Goal: Information Seeking & Learning: Learn about a topic

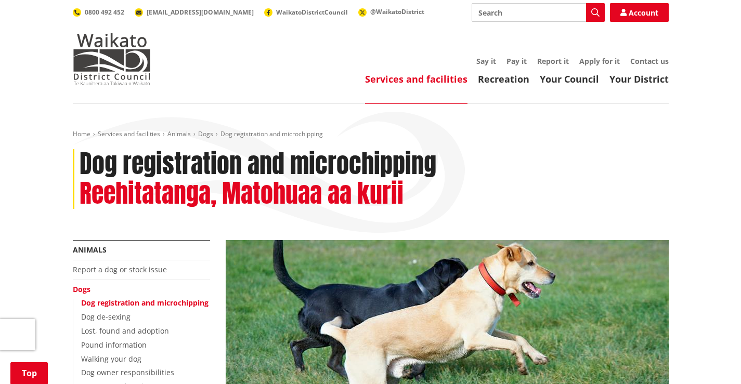
scroll to position [832, 0]
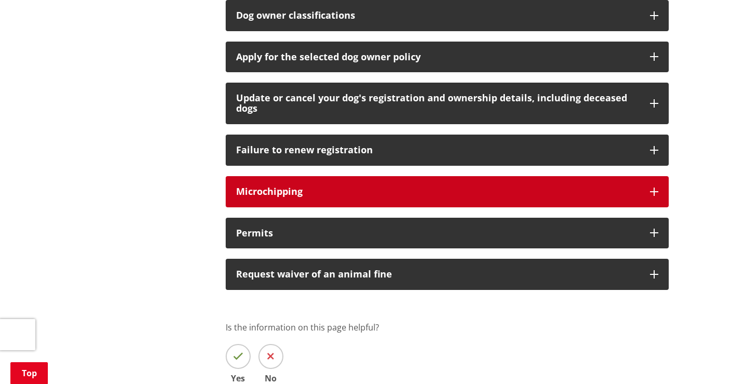
click at [323, 190] on h3 "Microchipping" at bounding box center [437, 192] width 403 height 10
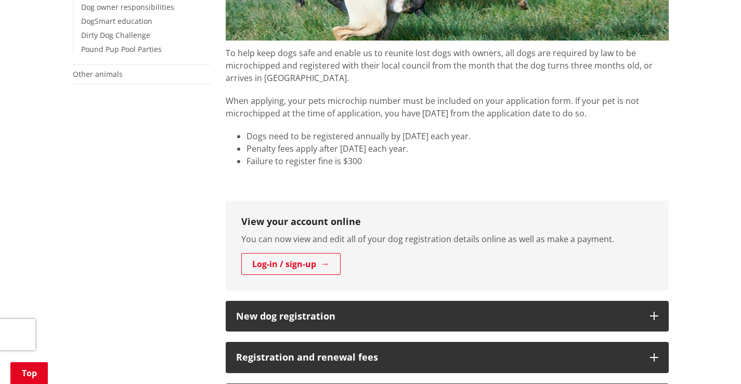
scroll to position [364, 0]
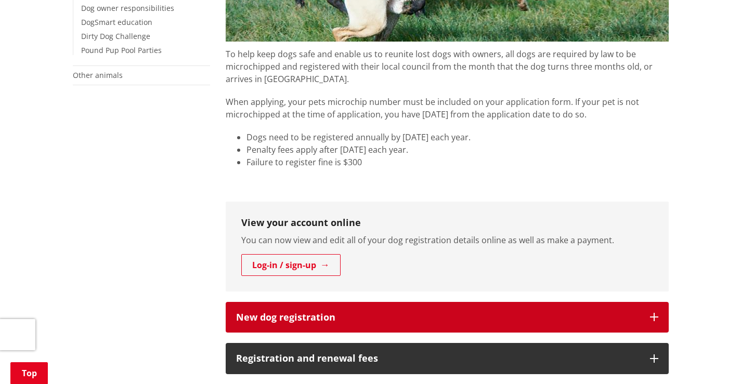
click at [578, 320] on h3 "New dog registration" at bounding box center [437, 317] width 403 height 10
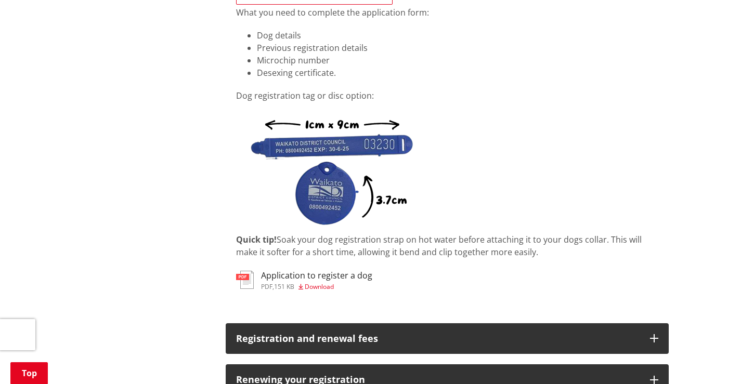
scroll to position [780, 0]
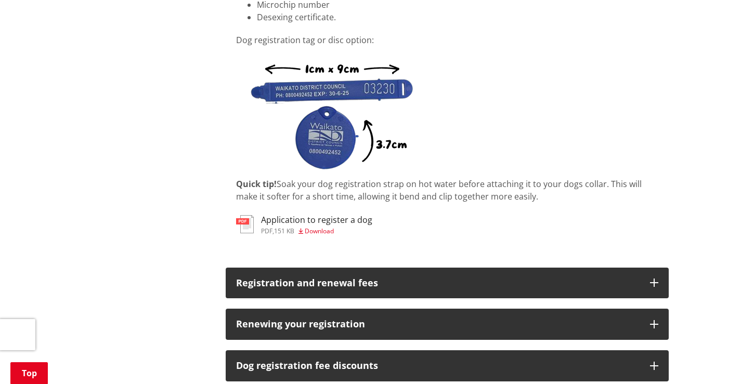
click at [296, 224] on h3 "Application to register a dog" at bounding box center [316, 220] width 111 height 10
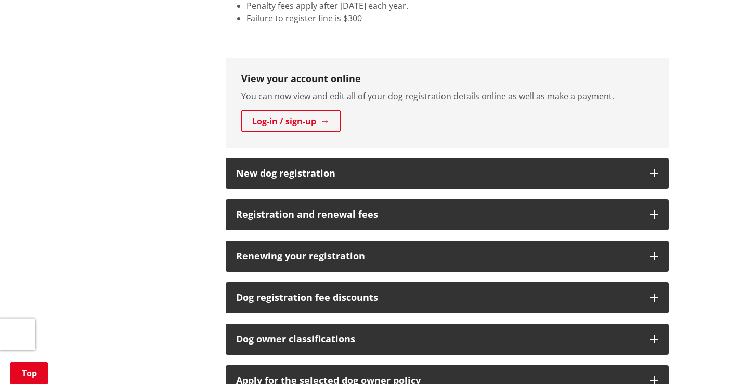
scroll to position [520, 0]
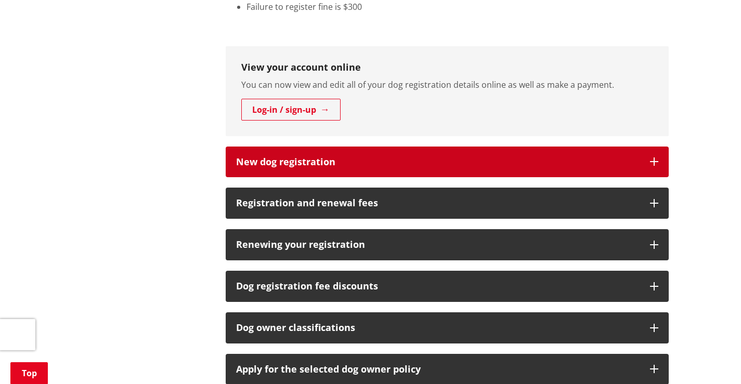
click at [440, 162] on h3 "New dog registration" at bounding box center [437, 162] width 403 height 10
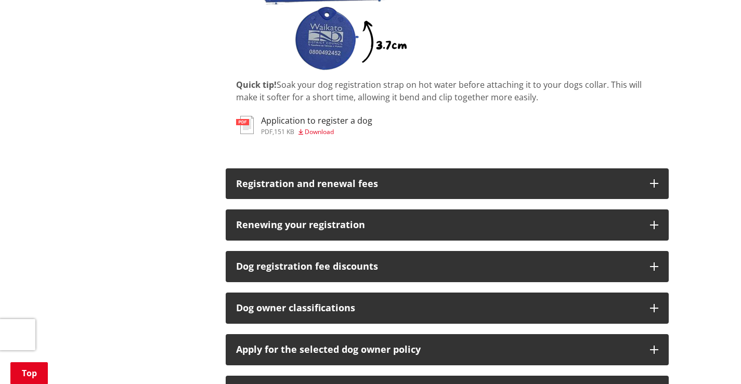
scroll to position [884, 0]
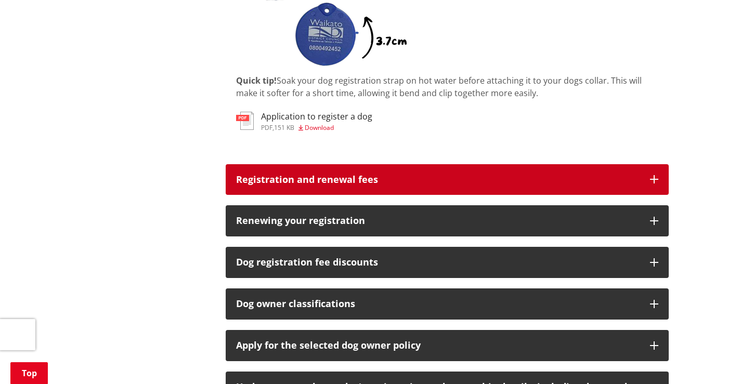
click at [450, 175] on h3 "Registration and renewal fees" at bounding box center [437, 180] width 403 height 10
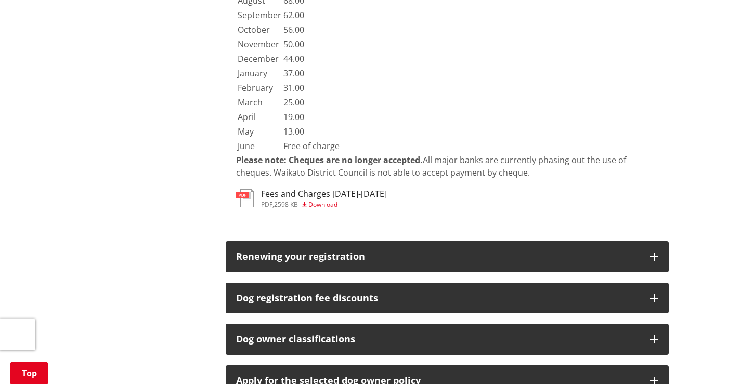
scroll to position [2317, 0]
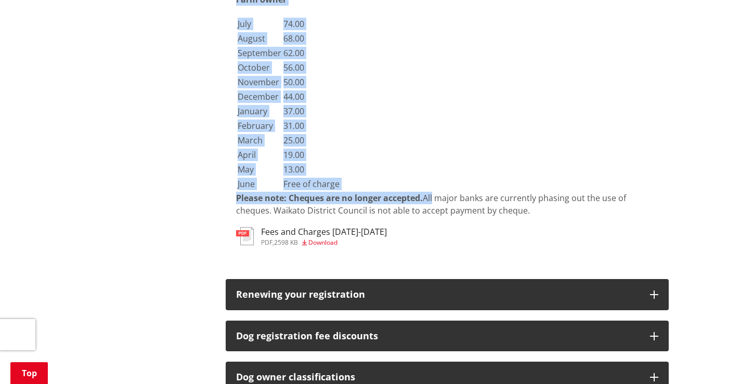
drag, startPoint x: 239, startPoint y: 114, endPoint x: 435, endPoint y: 178, distance: 206.2
click at [329, 227] on h3 "Fees and Charges [DATE]-[DATE]" at bounding box center [324, 232] width 126 height 10
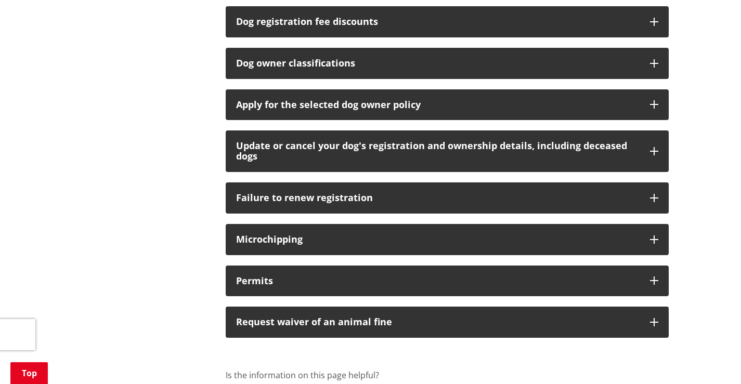
scroll to position [772, 0]
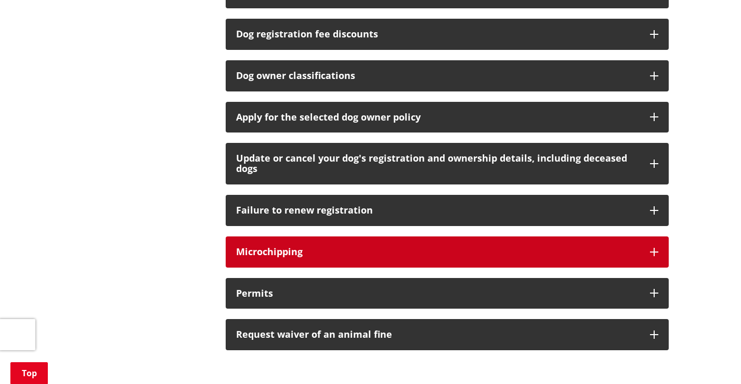
click at [285, 247] on h3 "Microchipping" at bounding box center [437, 252] width 403 height 10
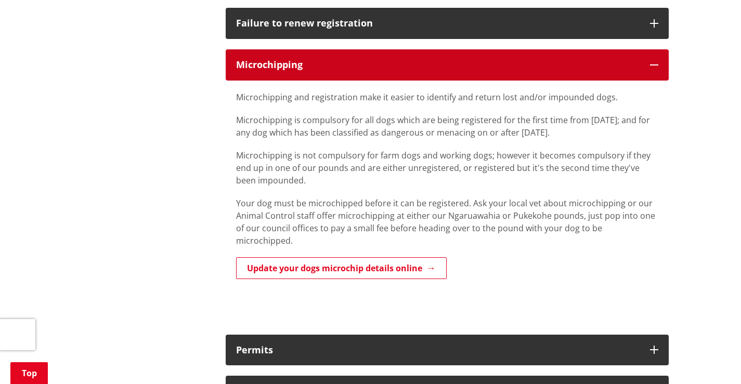
scroll to position [928, 0]
